Goal: Check status: Check status

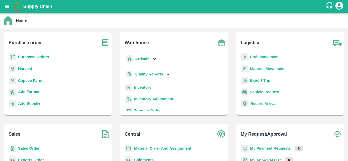
click at [43, 55] on b "Purchase Orders" at bounding box center [33, 57] width 31 height 4
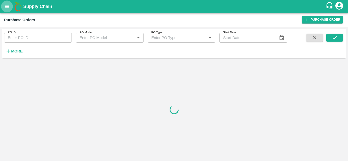
click at [9, 4] on icon "open drawer" at bounding box center [7, 7] width 6 height 6
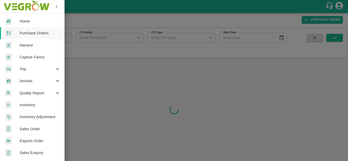
scroll to position [133, 0]
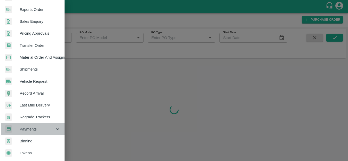
click at [48, 126] on span "Payments" at bounding box center [37, 129] width 35 height 6
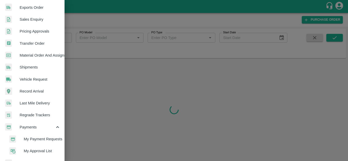
click at [49, 138] on span "My Payment Requests" at bounding box center [42, 139] width 37 height 6
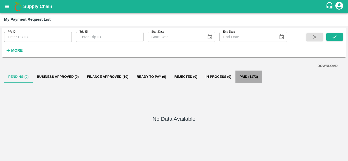
click at [255, 74] on button "Paid (1173)" at bounding box center [249, 77] width 27 height 12
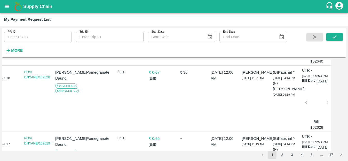
scroll to position [1220, 18]
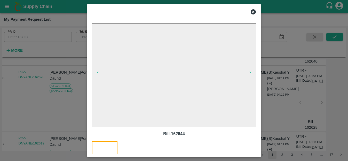
click at [251, 12] on icon at bounding box center [253, 11] width 5 height 5
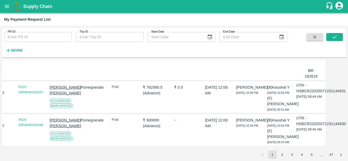
scroll to position [1612, 18]
click at [281, 155] on button "2" at bounding box center [282, 155] width 8 height 8
click at [274, 154] on button "1" at bounding box center [273, 155] width 8 height 8
click at [342, 155] on icon "Go to next page" at bounding box center [341, 154] width 5 height 5
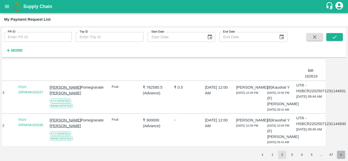
click at [342, 155] on icon "Go to next page" at bounding box center [341, 154] width 5 height 5
click at [264, 154] on icon "Go to previous page" at bounding box center [263, 154] width 5 height 5
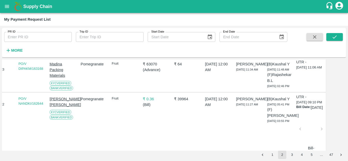
scroll to position [985, 18]
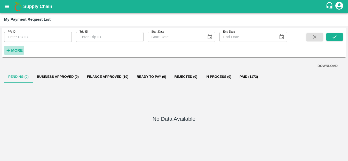
click at [15, 48] on h6 "More" at bounding box center [17, 50] width 12 height 7
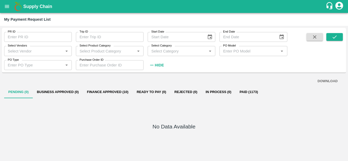
click at [24, 51] on input "Select Vendors" at bounding box center [34, 51] width 56 height 7
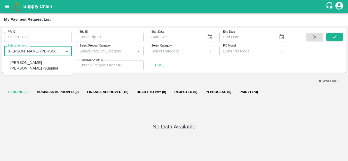
click at [40, 64] on div "Harshal Sanjay Ahire -Supplier" at bounding box center [38, 66] width 57 height 12
type input "Harshal Sanjay Ahire -Supplier"
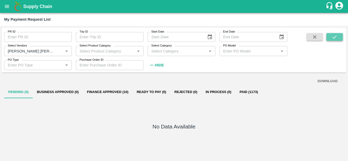
click at [334, 37] on icon "submit" at bounding box center [335, 37] width 6 height 6
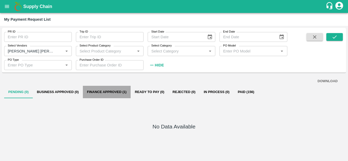
click at [117, 90] on button "Finance Approved (1)" at bounding box center [107, 92] width 48 height 12
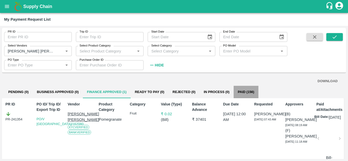
click at [245, 92] on button "Paid (156)" at bounding box center [246, 92] width 25 height 12
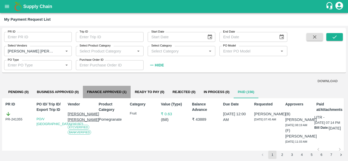
click at [104, 88] on button "Finance Approved (1)" at bounding box center [107, 92] width 48 height 12
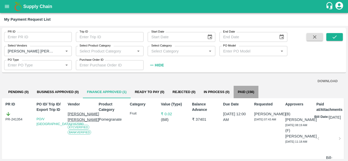
click at [241, 91] on button "Paid (156)" at bounding box center [246, 92] width 25 height 12
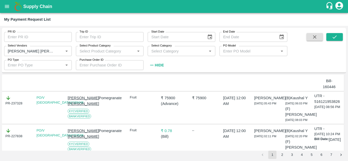
scroll to position [232, 0]
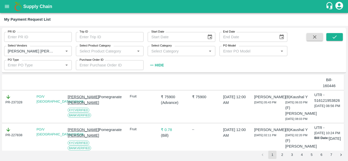
click at [326, 76] on div at bounding box center [329, 62] width 17 height 27
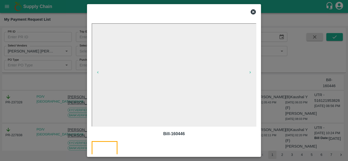
click at [254, 12] on icon at bounding box center [253, 12] width 6 height 6
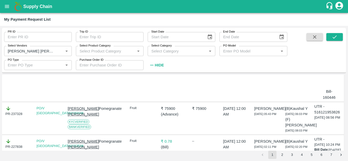
scroll to position [231, 0]
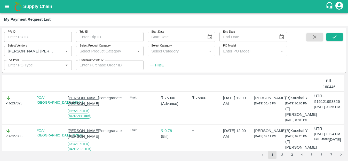
click at [325, 77] on div at bounding box center [329, 63] width 17 height 27
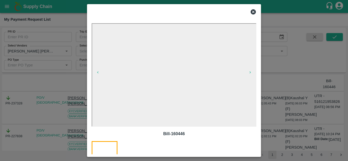
click at [252, 10] on icon at bounding box center [253, 11] width 5 height 5
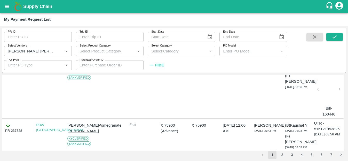
scroll to position [204, 0]
click at [58, 66] on link "PO/V HARSHA/160446" at bounding box center [59, 61] width 47 height 9
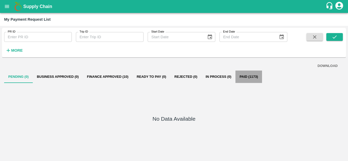
click at [251, 76] on button "Paid (1173)" at bounding box center [249, 77] width 27 height 12
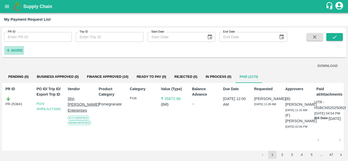
click at [15, 48] on strong "More" at bounding box center [17, 50] width 12 height 4
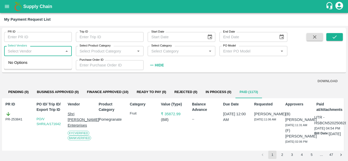
click at [29, 51] on input "Select Vendors" at bounding box center [34, 51] width 56 height 7
click at [33, 62] on div "Harshal Sanjay Ahire -Supplier" at bounding box center [38, 66] width 57 height 12
type input "Harshal Sanjay Ahire -Supplier"
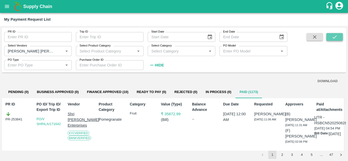
click at [337, 38] on icon "submit" at bounding box center [335, 37] width 6 height 6
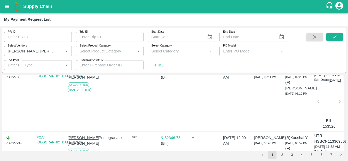
scroll to position [290, 0]
click at [13, 47] on div "PR-237328" at bounding box center [18, 41] width 26 height 11
click at [7, 41] on icon at bounding box center [8, 39] width 6 height 6
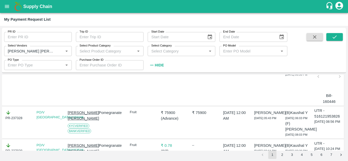
scroll to position [216, 0]
click at [8, 50] on icon at bounding box center [8, 47] width 6 height 6
click at [49, 53] on link "PO/V [GEOGRAPHIC_DATA]/160446" at bounding box center [59, 48] width 47 height 9
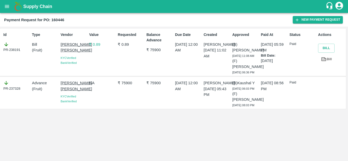
click at [11, 49] on div "PR-238191" at bounding box center [16, 47] width 27 height 11
click at [7, 46] on icon at bounding box center [6, 45] width 6 height 6
drag, startPoint x: 7, startPoint y: 46, endPoint x: 5, endPoint y: 44, distance: 3.3
click at [5, 44] on icon at bounding box center [6, 45] width 6 height 6
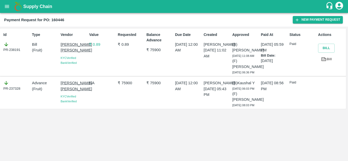
click at [5, 44] on icon at bounding box center [6, 45] width 6 height 6
click at [7, 50] on div "PR-238191" at bounding box center [16, 47] width 27 height 11
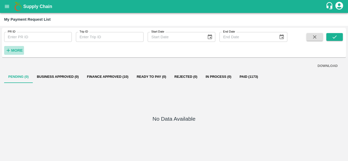
click at [13, 48] on strong "More" at bounding box center [17, 50] width 12 height 4
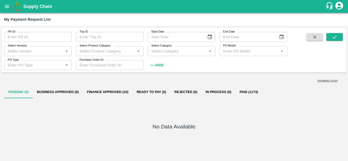
click at [30, 55] on div "Select Vendors   *" at bounding box center [38, 51] width 68 height 10
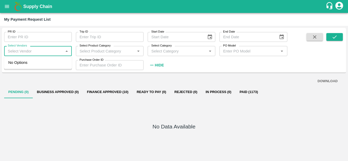
click at [29, 51] on input "Select Vendors" at bounding box center [34, 51] width 56 height 7
click at [33, 62] on div "Harshal Sanjay Ahire -Supplier" at bounding box center [38, 66] width 57 height 12
type input "Harshal Sanjay Ahire -Supplier"
click at [14, 50] on input "Select Vendors" at bounding box center [34, 51] width 56 height 7
click at [26, 63] on div "[PERSON_NAME] [PERSON_NAME] -Supplier" at bounding box center [38, 66] width 57 height 12
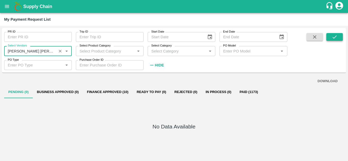
type input "[PERSON_NAME] [PERSON_NAME] -Supplier"
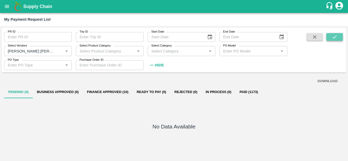
click at [330, 36] on button "submit" at bounding box center [335, 37] width 17 height 8
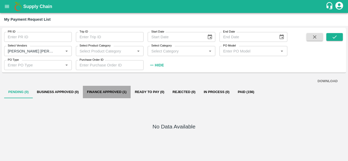
click at [103, 93] on button "Finance Approved (1)" at bounding box center [107, 92] width 48 height 12
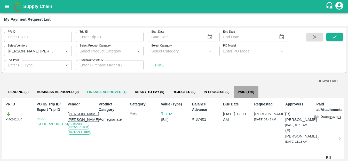
click at [244, 90] on button "Paid (156)" at bounding box center [246, 92] width 25 height 12
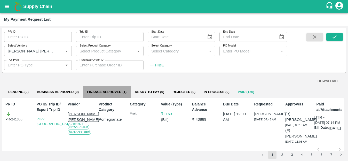
click at [106, 93] on button "Finance Approved (1)" at bounding box center [107, 92] width 48 height 12
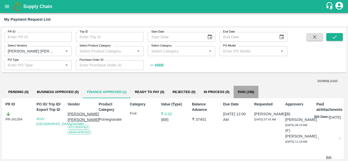
click at [245, 91] on button "Paid (156)" at bounding box center [246, 92] width 25 height 12
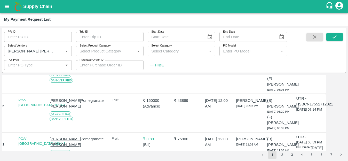
scroll to position [124, 0]
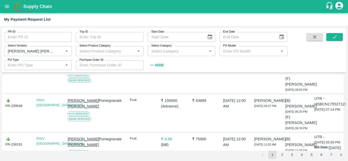
click at [50, 69] on link "PO/V HARSHA/162080" at bounding box center [59, 64] width 47 height 9
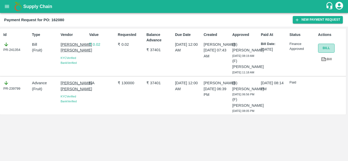
click at [324, 50] on button "Bill" at bounding box center [326, 48] width 17 height 9
click at [326, 52] on button "Bill" at bounding box center [326, 48] width 17 height 9
click at [61, 22] on b "Payment Request for PO: 162080" at bounding box center [34, 20] width 60 height 4
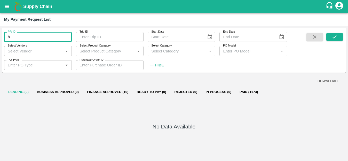
type input "h"
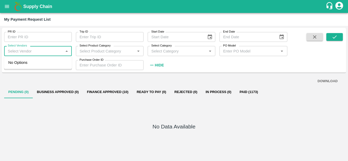
click at [42, 52] on input "Select Vendors" at bounding box center [34, 51] width 56 height 7
type input "[PERSON_NAME] [PERSON_NAME]"
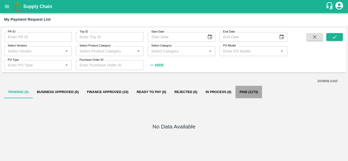
click at [245, 92] on button "Paid (1173)" at bounding box center [249, 92] width 27 height 12
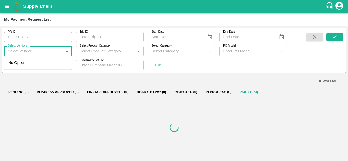
click at [35, 51] on input "Select Vendors" at bounding box center [34, 51] width 56 height 7
